Goal: Check status: Check status

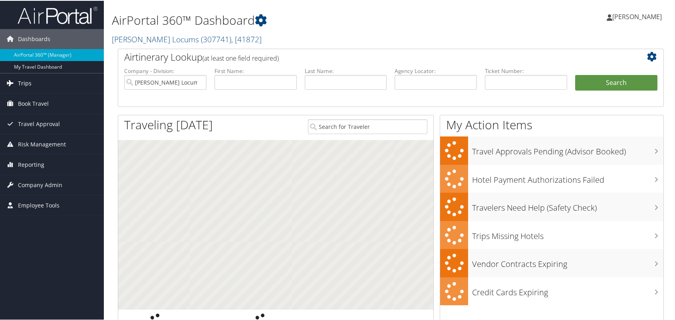
click at [32, 84] on link "Trips" at bounding box center [52, 83] width 104 height 20
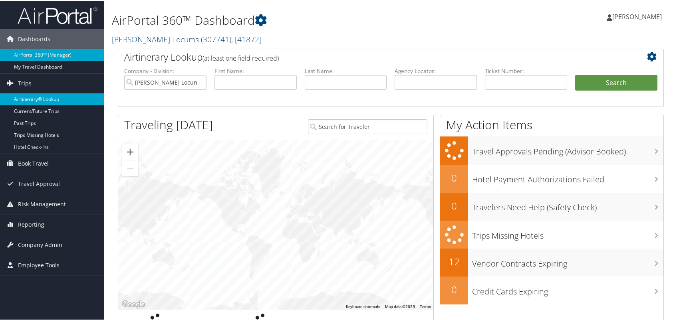
click at [50, 94] on link "Airtinerary® Lookup" at bounding box center [52, 99] width 104 height 12
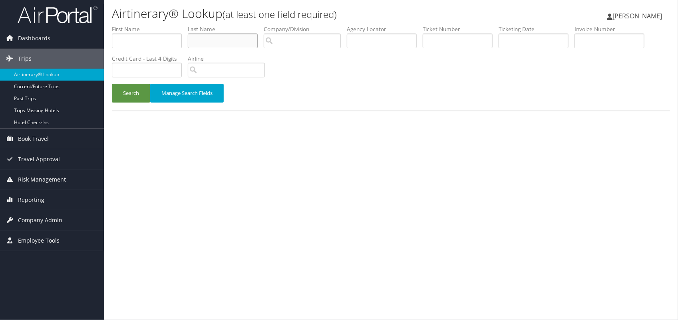
click at [224, 41] on input "text" at bounding box center [223, 41] width 70 height 15
paste input "[PERSON_NAME]"
click at [194, 45] on input "[PERSON_NAME]" at bounding box center [223, 41] width 70 height 15
type input "[PERSON_NAME]"
click at [112, 84] on button "Search" at bounding box center [131, 93] width 38 height 19
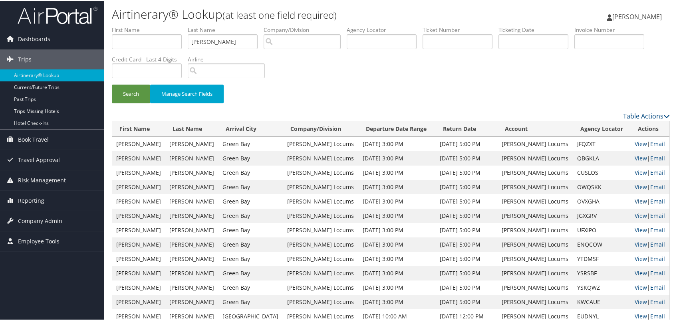
click at [634, 202] on link "View" at bounding box center [640, 201] width 12 height 8
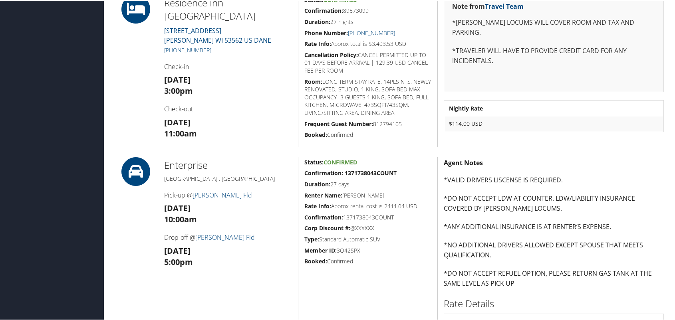
scroll to position [150, 0]
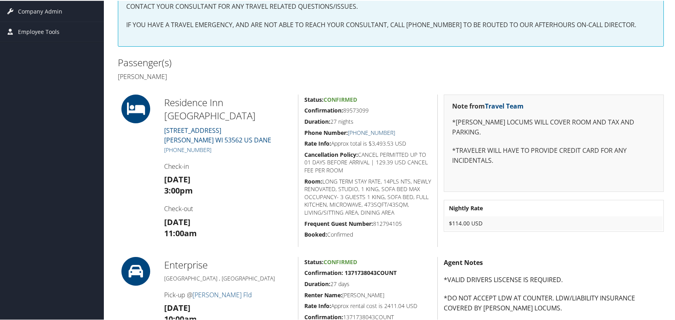
click at [382, 133] on link "[PHONE_NUMBER]" at bounding box center [371, 132] width 47 height 8
click at [416, 66] on div "Passenger(s) [PERSON_NAME]" at bounding box center [391, 69] width 558 height 30
